Goal: Transaction & Acquisition: Purchase product/service

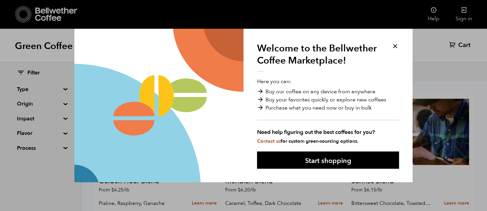
click at [397, 45] on button at bounding box center [395, 46] width 8 height 8
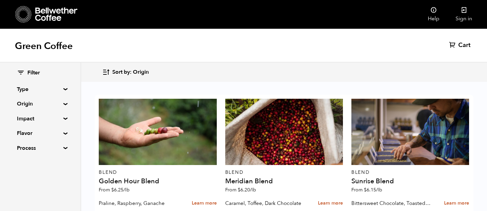
scroll to position [572, 0]
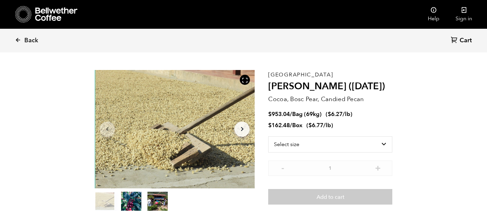
scroll to position [18, 0]
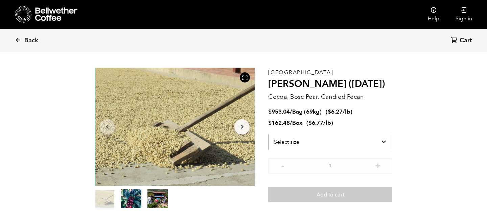
click at [307, 143] on select "Select size Bag (69kg) (152 lbs) Box (24 lbs)" at bounding box center [330, 142] width 124 height 16
click at [268, 134] on select "Select size Bag (69kg) (152 lbs) Box (24 lbs)" at bounding box center [330, 142] width 124 height 16
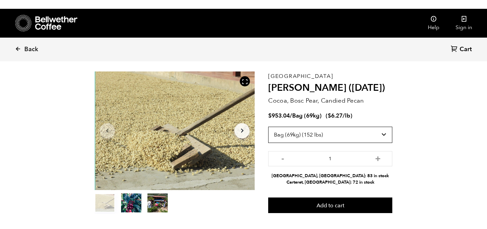
scroll to position [23, 0]
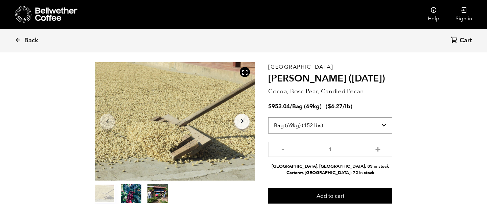
click at [340, 129] on select "Select size Bag (69kg) (152 lbs) Box (24 lbs)" at bounding box center [330, 125] width 124 height 16
click at [268, 117] on select "Select size Bag (69kg) (152 lbs) Box (24 lbs)" at bounding box center [330, 125] width 124 height 16
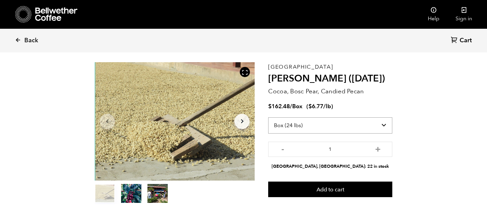
click at [312, 119] on select "Select size Bag (69kg) (152 lbs) Box (24 lbs)" at bounding box center [330, 125] width 124 height 16
select select "bag-2"
click at [268, 117] on select "Select size Bag (69kg) (152 lbs) Box (24 lbs)" at bounding box center [330, 125] width 124 height 16
